Goal: Task Accomplishment & Management: Manage account settings

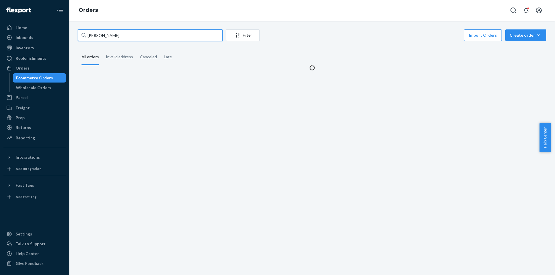
click at [140, 38] on input "[PERSON_NAME]" at bounding box center [150, 35] width 144 height 12
paste input "[PERSON_NAME]"
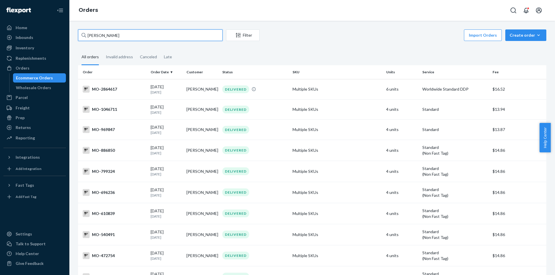
type input "[PERSON_NAME]"
paste input "[PERSON_NAME]"
type input "[PERSON_NAME]"
click at [303, 92] on td "Multiple SKUs" at bounding box center [337, 89] width 94 height 20
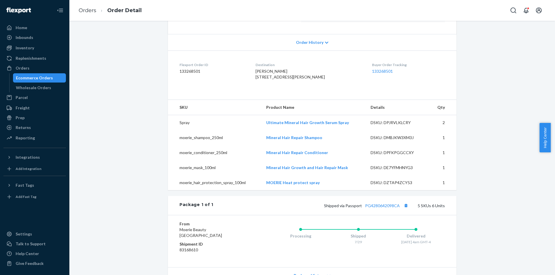
scroll to position [144, 0]
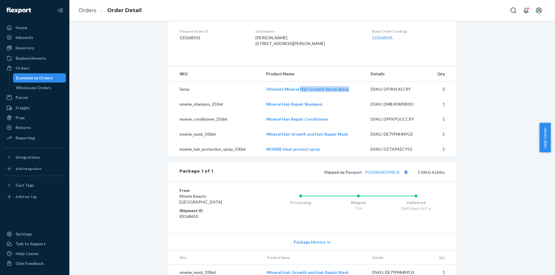
drag, startPoint x: 350, startPoint y: 103, endPoint x: 298, endPoint y: 97, distance: 51.5
click at [298, 97] on td "Ultimate Mineral Hair Growth Serum Spray" at bounding box center [313, 89] width 104 height 15
copy link "Hair Growth Serum Spray"
